Goal: Task Accomplishment & Management: Manage account settings

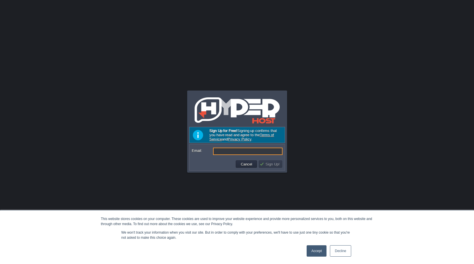
click at [244, 153] on input "Email:" at bounding box center [247, 150] width 69 height 7
paste input "pozachasomua@gmail.com"
type input "pozachasomua@gmail.com"
click at [275, 166] on button "Sign Up!" at bounding box center [270, 163] width 22 height 5
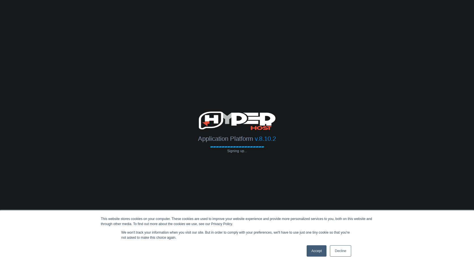
click at [317, 250] on link "Accept" at bounding box center [316, 250] width 20 height 11
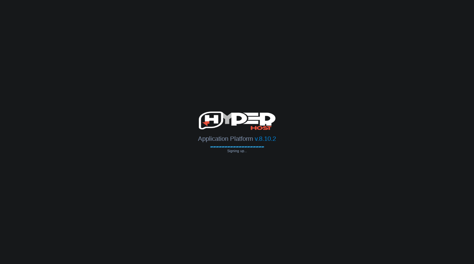
type input "[EMAIL_ADDRESS][DOMAIN_NAME]"
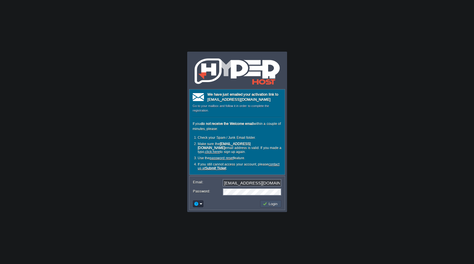
click at [272, 202] on button "Login" at bounding box center [271, 203] width 16 height 5
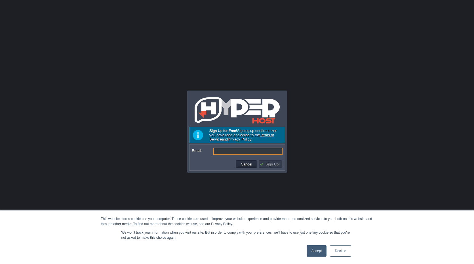
click at [230, 151] on input "Email:" at bounding box center [247, 150] width 69 height 7
click at [249, 164] on button "Cancel" at bounding box center [246, 163] width 15 height 5
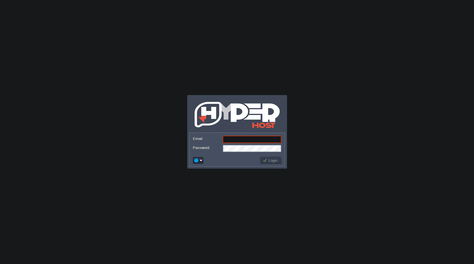
click at [240, 136] on input "Email:" at bounding box center [252, 139] width 59 height 7
click at [242, 118] on img at bounding box center [236, 115] width 85 height 28
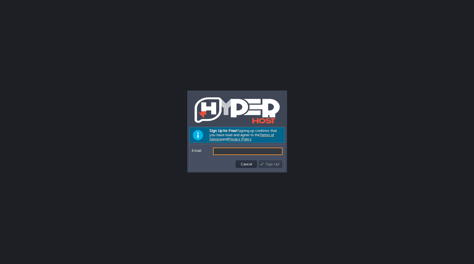
click at [230, 151] on input "Email:" at bounding box center [247, 150] width 69 height 7
drag, startPoint x: 207, startPoint y: 131, endPoint x: 258, endPoint y: 137, distance: 50.9
click at [258, 137] on div "Sign Up for Free! Signing up confirms that you have read and agree to the Terms…" at bounding box center [237, 135] width 96 height 16
click at [232, 152] on input "Email:" at bounding box center [247, 150] width 69 height 7
click at [247, 162] on button "Cancel" at bounding box center [246, 163] width 15 height 5
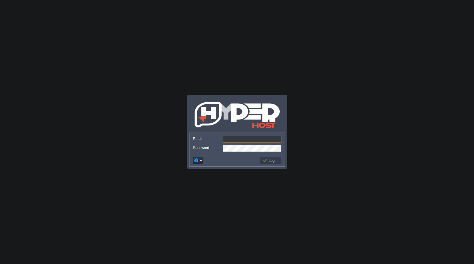
click at [245, 141] on input "Email:" at bounding box center [252, 139] width 59 height 7
paste input "[EMAIL_ADDRESS][DOMAIN_NAME]"
type input "[EMAIL_ADDRESS][DOMAIN_NAME]"
click at [199, 160] on em at bounding box center [198, 160] width 9 height 5
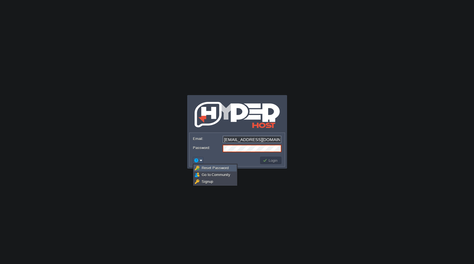
click at [208, 168] on span "Reset Password" at bounding box center [215, 168] width 27 height 4
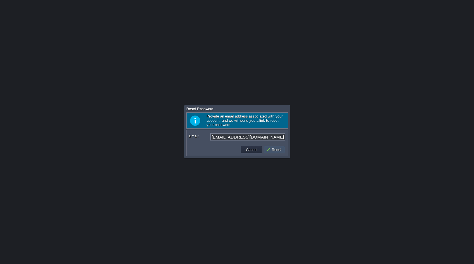
click at [277, 149] on button "Reset" at bounding box center [274, 149] width 17 height 5
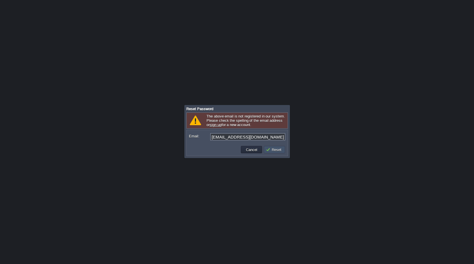
click at [279, 152] on button "Reset" at bounding box center [274, 149] width 17 height 5
click at [253, 151] on button "Cancel" at bounding box center [251, 149] width 15 height 5
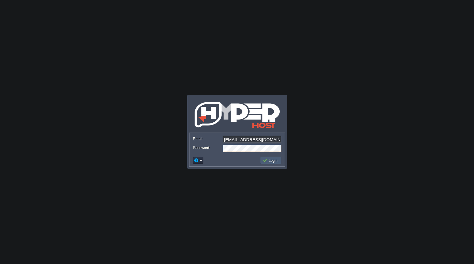
click at [275, 161] on button "Login" at bounding box center [271, 160] width 16 height 5
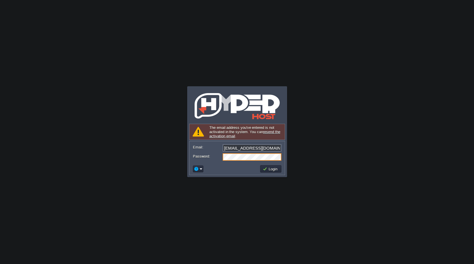
click at [277, 130] on link "resend the activation email" at bounding box center [244, 134] width 71 height 9
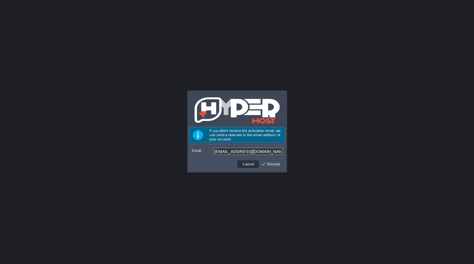
click at [275, 163] on button "Resend" at bounding box center [271, 163] width 20 height 5
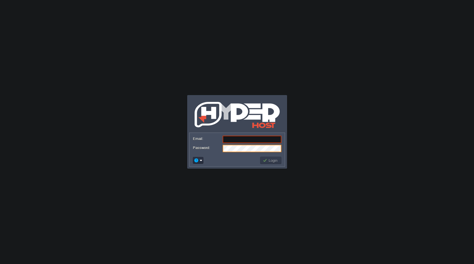
click at [247, 140] on input "Email:" at bounding box center [252, 139] width 59 height 7
paste input "[EMAIL_ADDRESS][DOMAIN_NAME]"
type input "[EMAIL_ADDRESS][DOMAIN_NAME]"
click at [276, 160] on button "Login" at bounding box center [271, 160] width 16 height 5
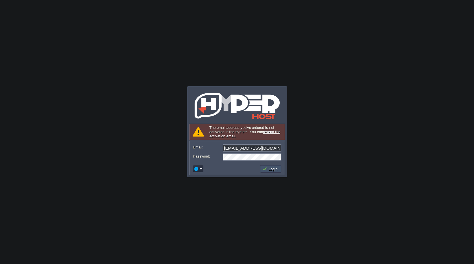
click at [273, 169] on button "Login" at bounding box center [271, 168] width 16 height 5
click at [270, 132] on link "resend the activation email" at bounding box center [244, 134] width 71 height 9
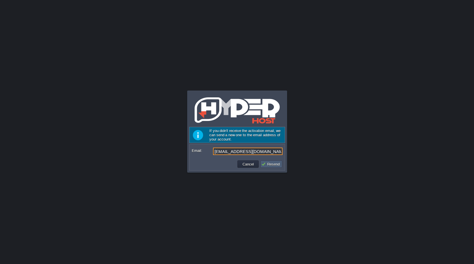
click at [273, 164] on button "Resend" at bounding box center [271, 163] width 20 height 5
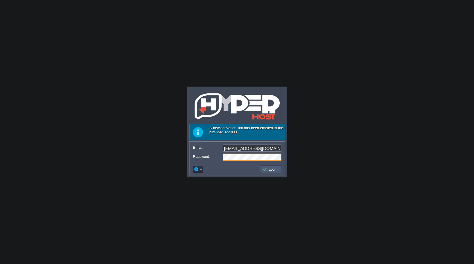
click at [275, 170] on button "Login" at bounding box center [271, 168] width 16 height 5
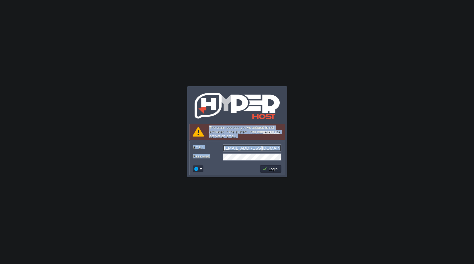
drag, startPoint x: 209, startPoint y: 126, endPoint x: 265, endPoint y: 161, distance: 66.2
click at [265, 161] on div "The email address you've entered is not activated in the system. You can resend…" at bounding box center [237, 149] width 96 height 51
copy div "The email address you've entered is not activated in the system. You can resend…"
click at [261, 147] on input "[EMAIL_ADDRESS][DOMAIN_NAME]" at bounding box center [252, 147] width 59 height 7
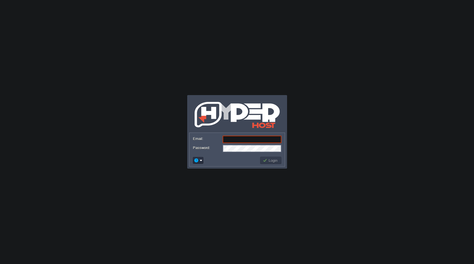
paste input "[EMAIL_ADDRESS][DOMAIN_NAME]"
type input "[EMAIL_ADDRESS][DOMAIN_NAME]"
click at [274, 161] on button "Login" at bounding box center [271, 160] width 16 height 5
paste input "[EMAIL_ADDRESS][DOMAIN_NAME]"
type input "[EMAIL_ADDRESS][DOMAIN_NAME]"
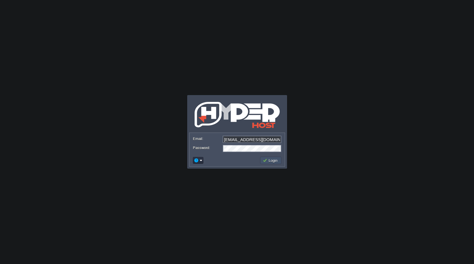
click at [274, 161] on button "Login" at bounding box center [271, 160] width 16 height 5
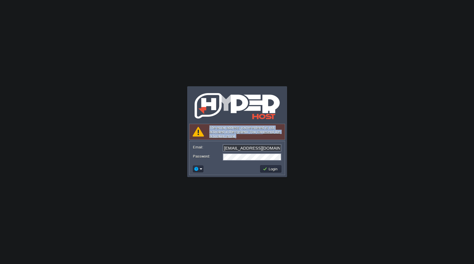
drag, startPoint x: 210, startPoint y: 127, endPoint x: 265, endPoint y: 138, distance: 56.0
click at [265, 138] on div "The email address you've entered is not activated in the system. You can resend…" at bounding box center [237, 132] width 96 height 16
copy div "The email address you've entered is not activated in the system. You can resend…"
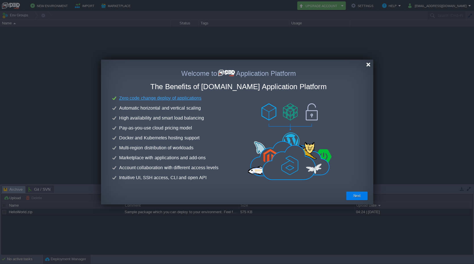
click at [369, 66] on div at bounding box center [368, 64] width 4 height 4
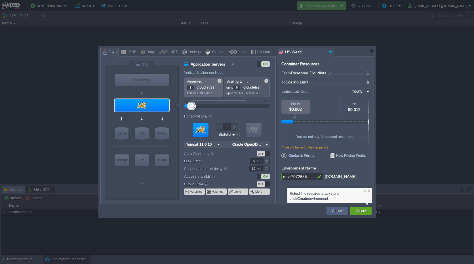
type input "NGINX 1.28.0"
click at [108, 52] on div "Java" at bounding box center [112, 52] width 10 height 9
click at [372, 50] on div at bounding box center [371, 51] width 4 height 4
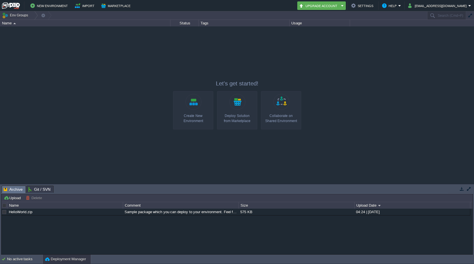
click at [172, 111] on div at bounding box center [237, 104] width 474 height 157
click at [11, 15] on button "Env Groups" at bounding box center [16, 15] width 28 height 8
click at [15, 7] on img at bounding box center [11, 5] width 18 height 7
click at [220, 51] on div at bounding box center [237, 104] width 474 height 157
click at [466, 4] on button "[EMAIL_ADDRESS][DOMAIN_NAME]" at bounding box center [438, 5] width 60 height 7
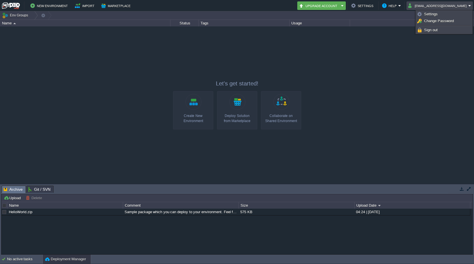
click at [371, 60] on div at bounding box center [237, 104] width 474 height 157
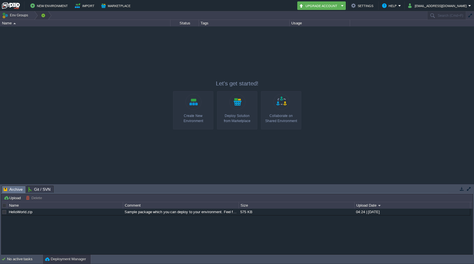
click at [44, 16] on div at bounding box center [48, 15] width 8 height 8
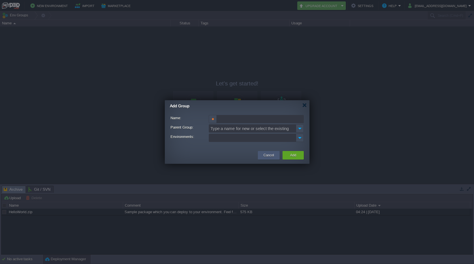
click at [267, 156] on button "Cancel" at bounding box center [268, 155] width 10 height 6
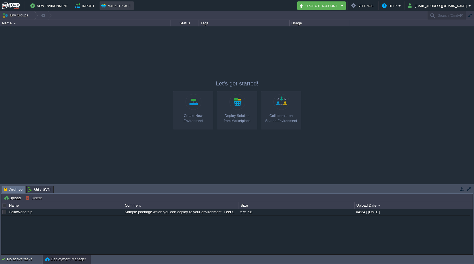
click at [119, 6] on button "Marketplace" at bounding box center [116, 5] width 31 height 7
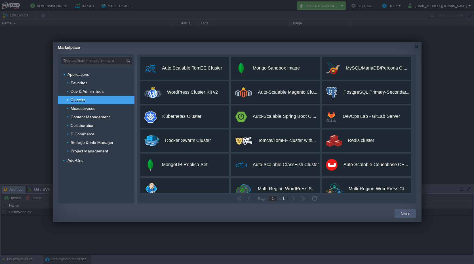
click at [407, 214] on button "Close" at bounding box center [405, 213] width 9 height 6
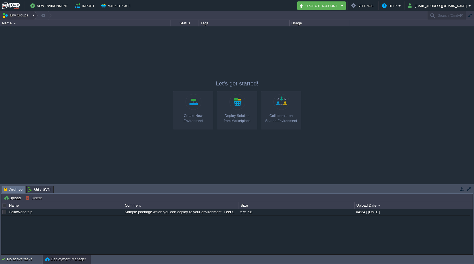
click at [32, 16] on div at bounding box center [34, 15] width 8 height 8
click at [57, 145] on div at bounding box center [237, 104] width 474 height 157
click at [13, 189] on span "Archive" at bounding box center [13, 189] width 19 height 7
click at [40, 188] on span "Git / SVN" at bounding box center [39, 189] width 22 height 7
click at [12, 187] on span "Archive" at bounding box center [13, 189] width 19 height 7
